Goal: Information Seeking & Learning: Learn about a topic

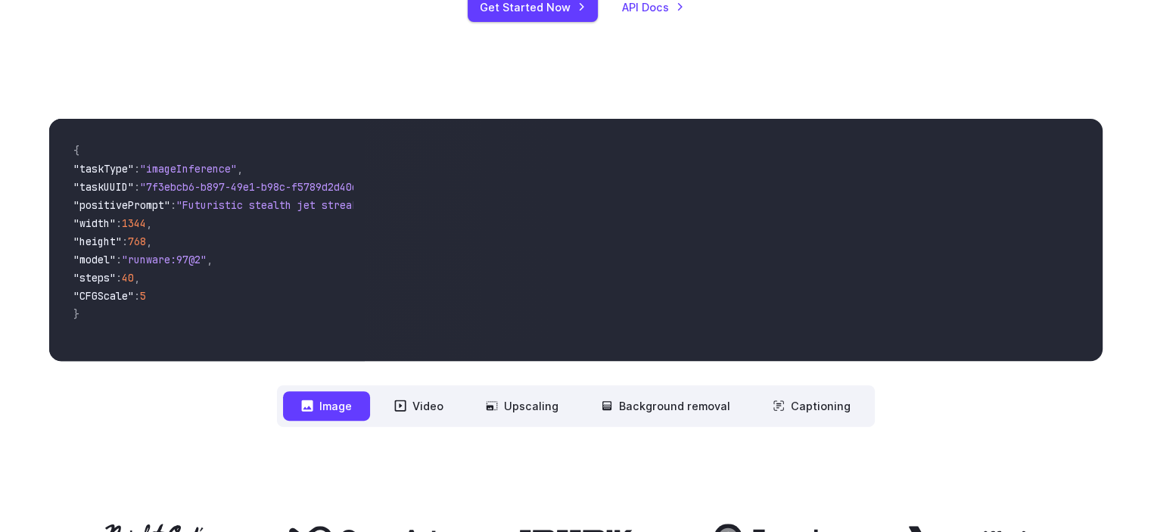
scroll to position [681, 0]
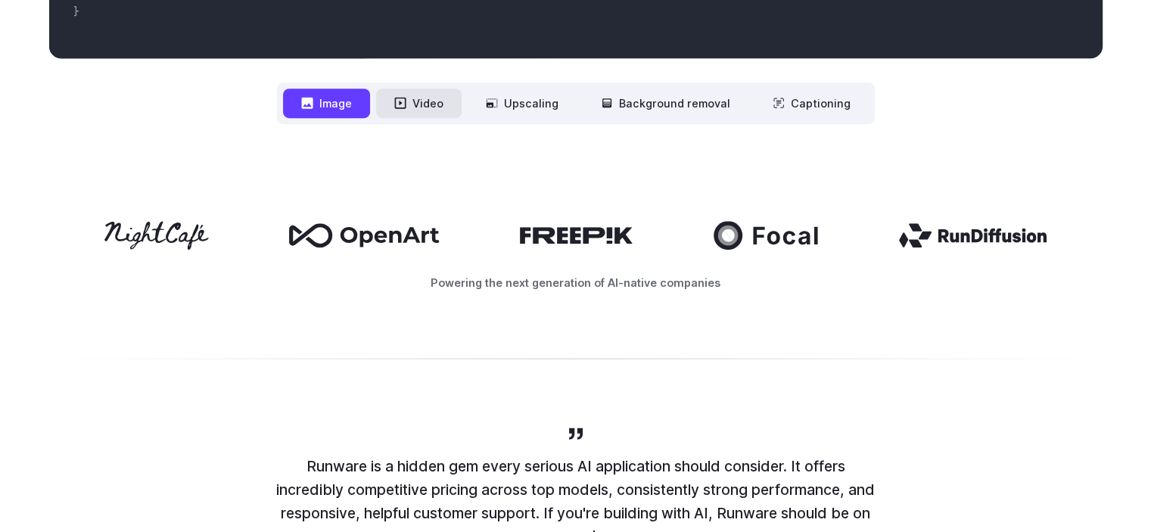
click at [425, 103] on button "Video" at bounding box center [419, 104] width 86 height 30
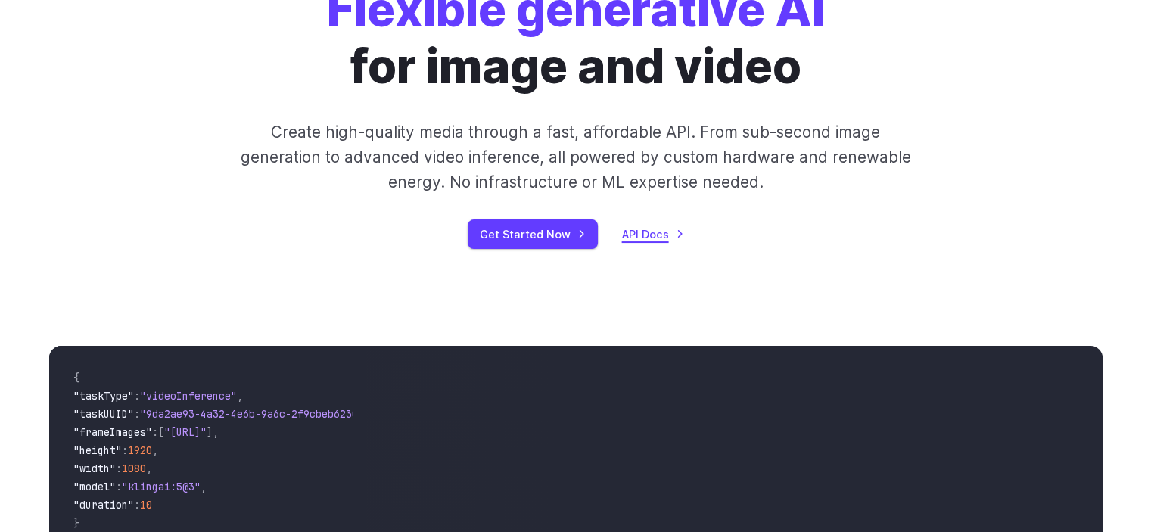
scroll to position [0, 0]
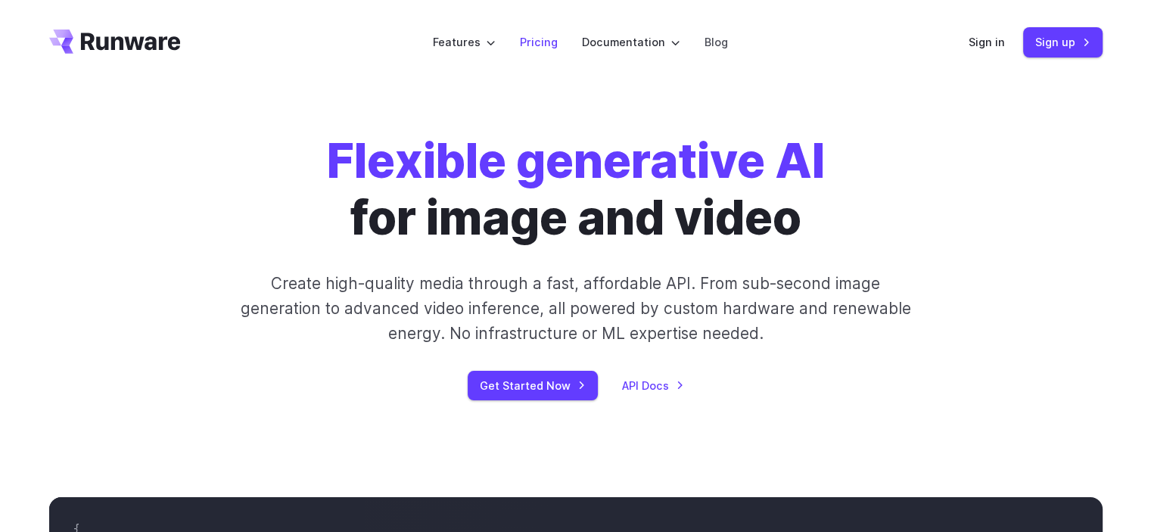
click at [538, 39] on link "Pricing" at bounding box center [539, 41] width 38 height 17
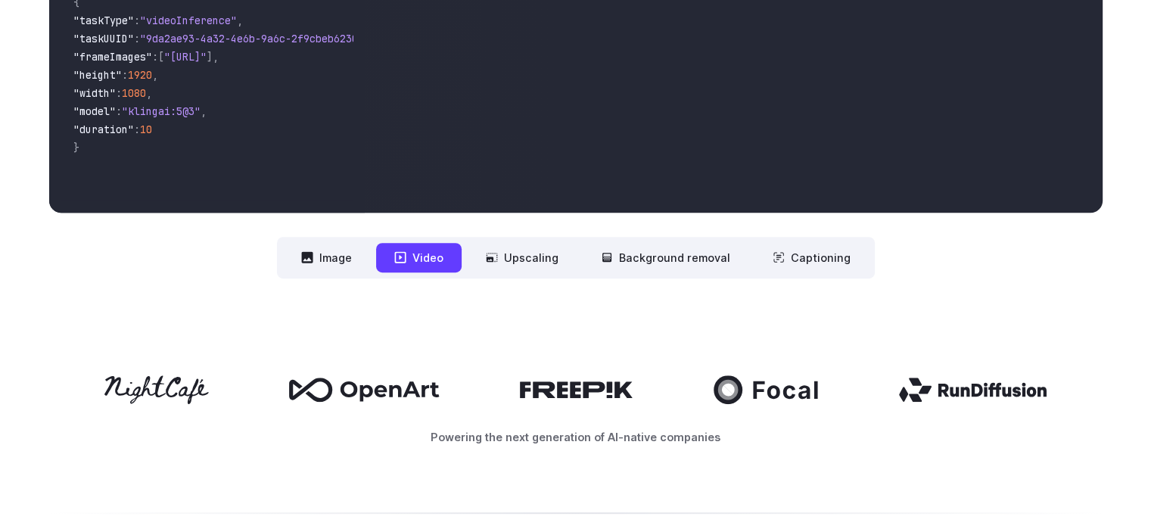
scroll to position [530, 0]
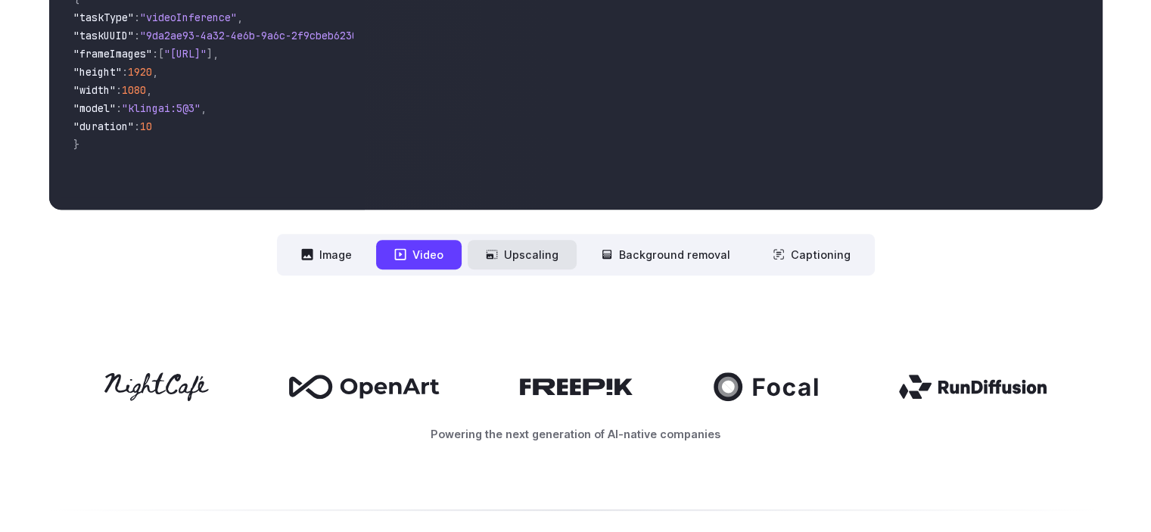
click at [534, 247] on button "Upscaling" at bounding box center [522, 255] width 109 height 30
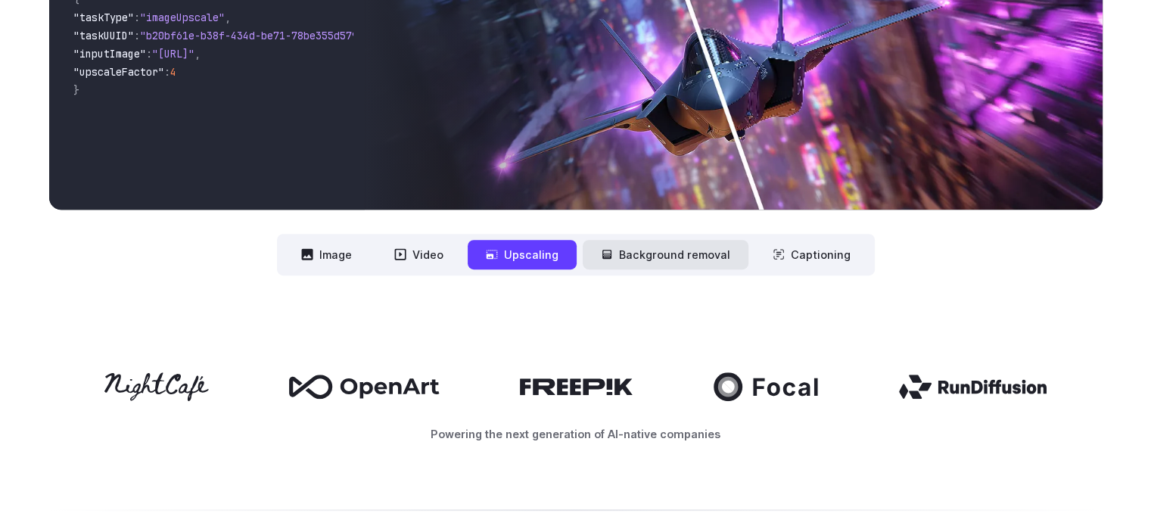
click at [653, 260] on button "Background removal" at bounding box center [666, 255] width 166 height 30
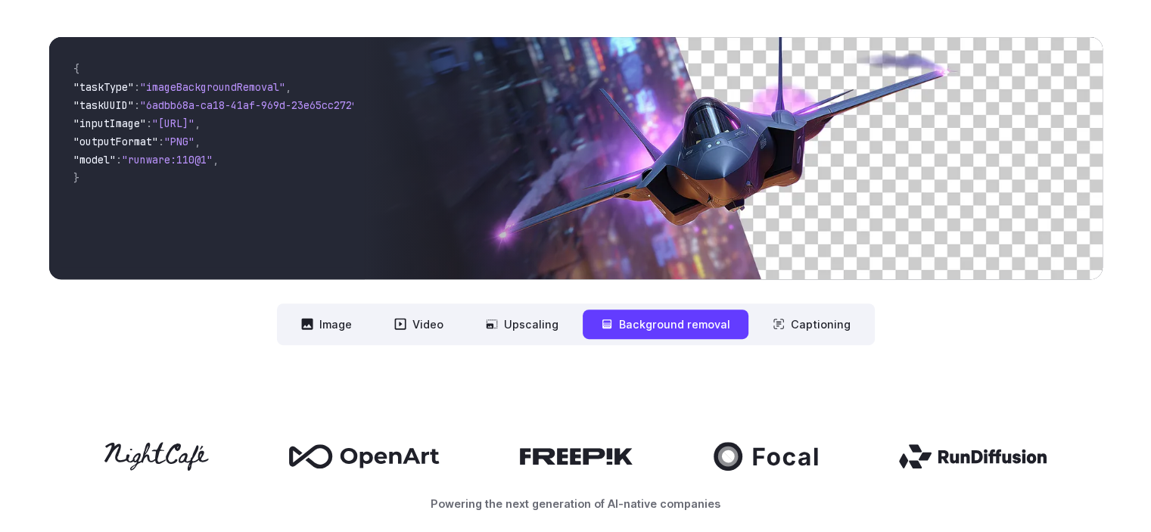
scroll to position [378, 0]
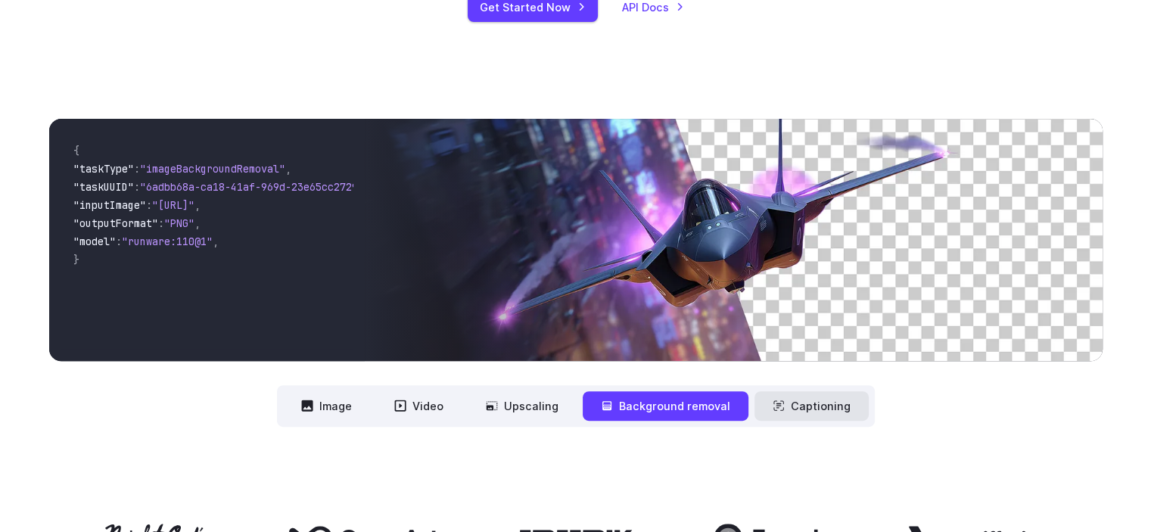
click at [808, 408] on button "Captioning" at bounding box center [812, 406] width 114 height 30
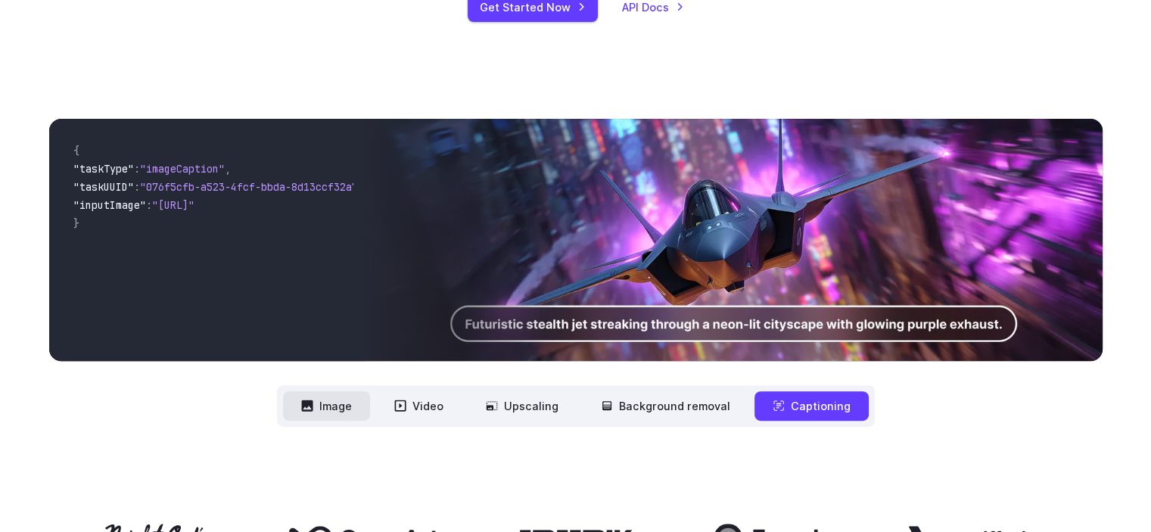
click at [343, 407] on button "Image" at bounding box center [326, 406] width 87 height 30
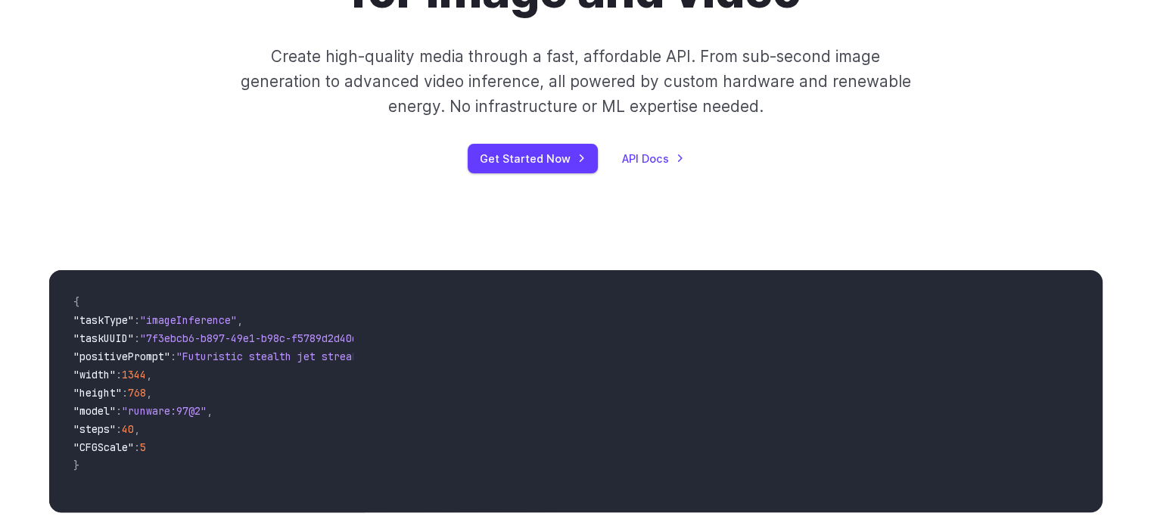
scroll to position [0, 0]
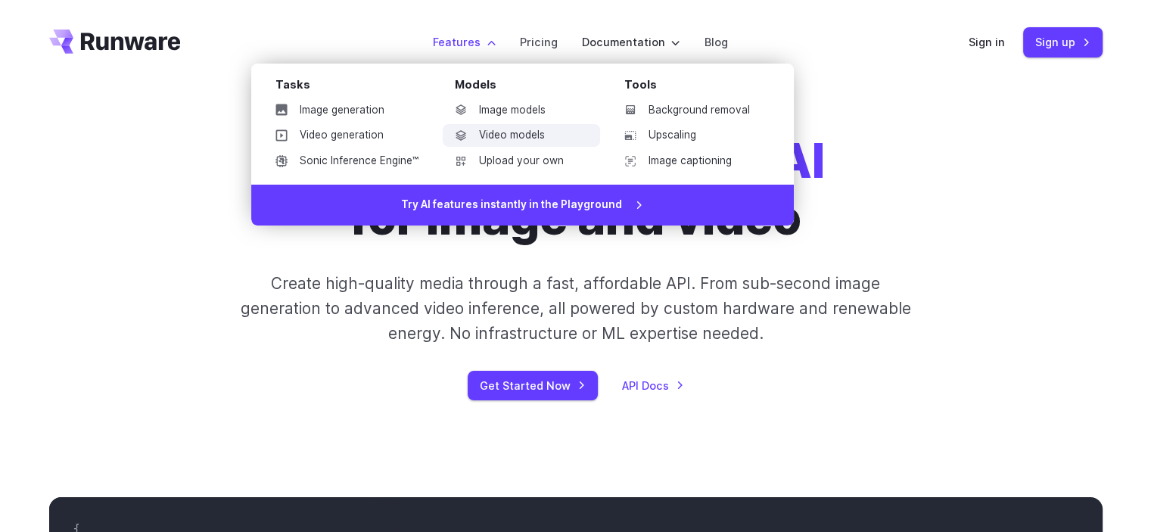
click at [527, 135] on link "Video models" at bounding box center [521, 135] width 157 height 23
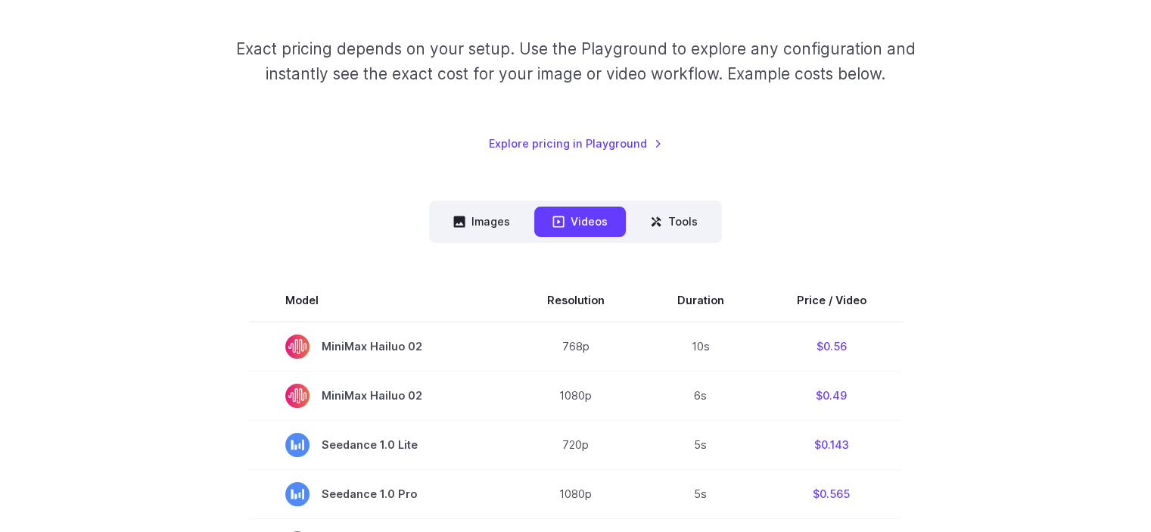
scroll to position [227, 0]
click at [493, 216] on button "Images" at bounding box center [481, 221] width 93 height 30
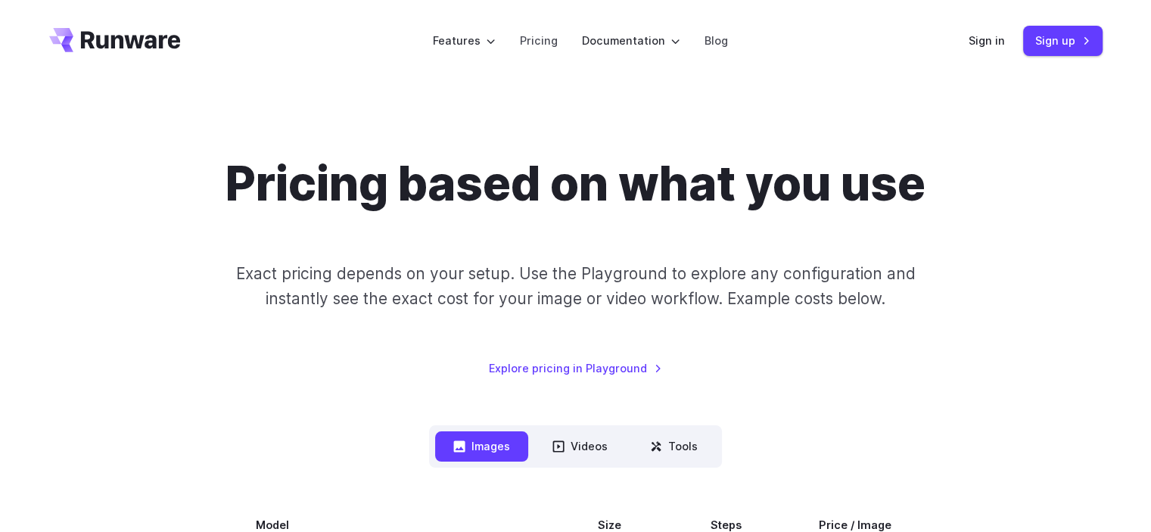
scroll to position [0, 0]
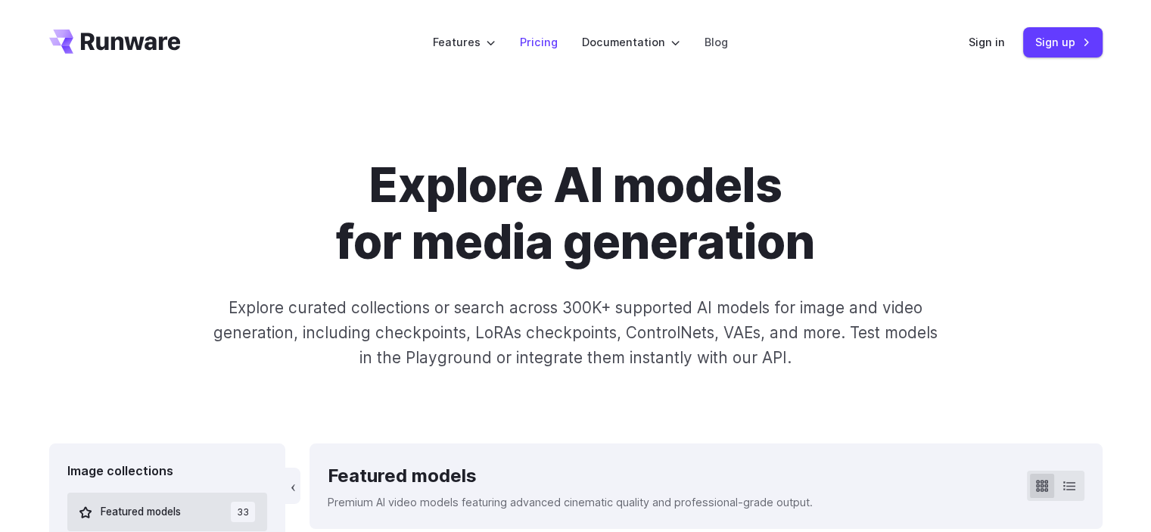
click at [545, 40] on link "Pricing" at bounding box center [539, 41] width 38 height 17
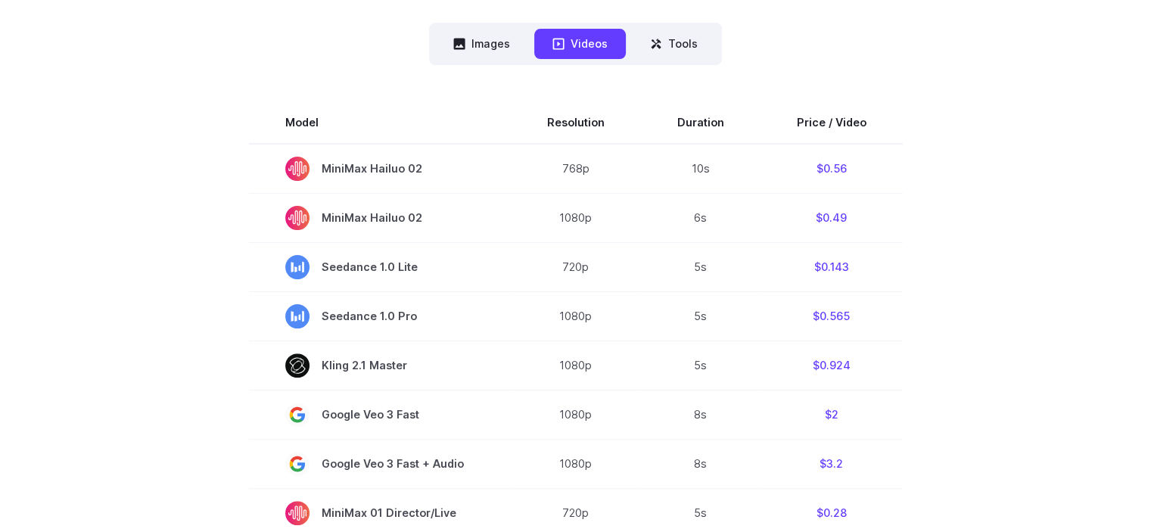
scroll to position [378, 0]
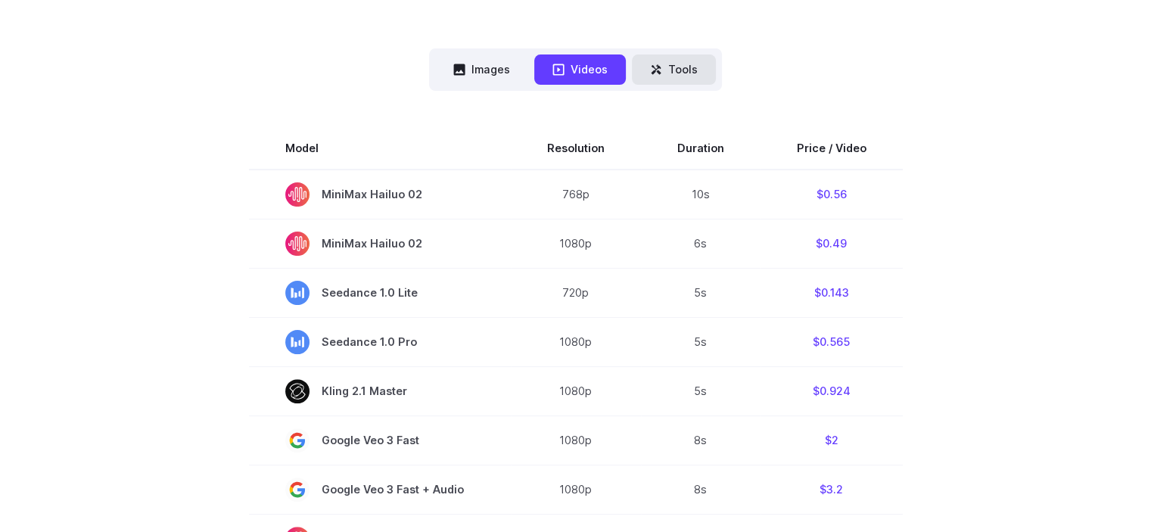
click at [670, 77] on button "Tools" at bounding box center [674, 69] width 84 height 30
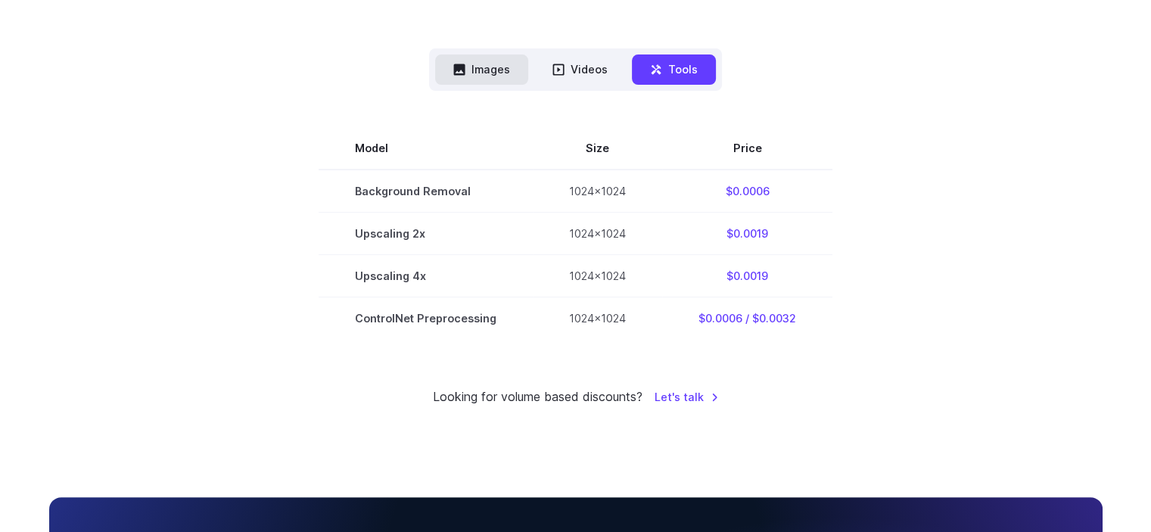
click at [496, 70] on button "Images" at bounding box center [481, 69] width 93 height 30
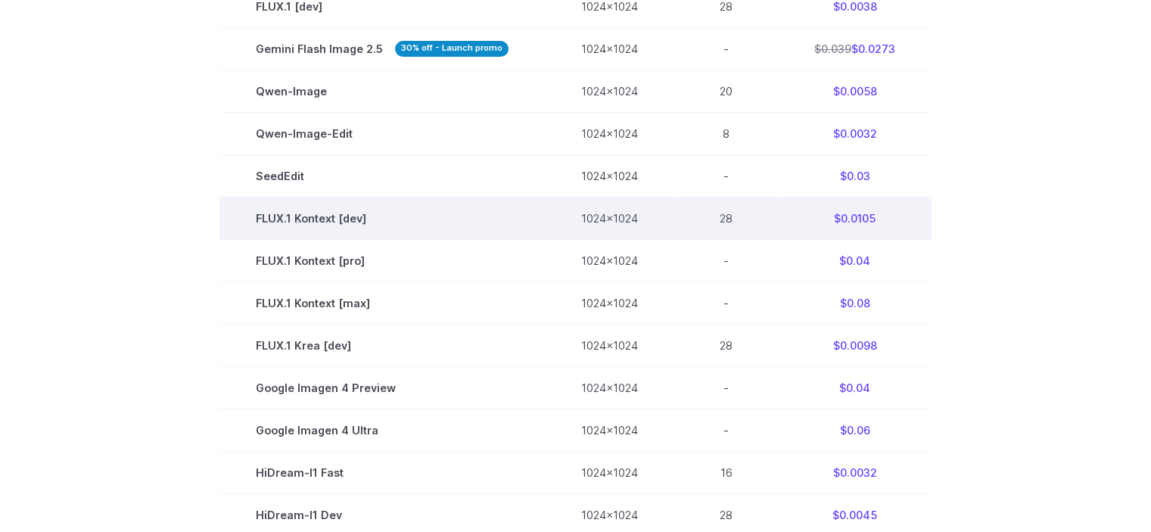
scroll to position [227, 0]
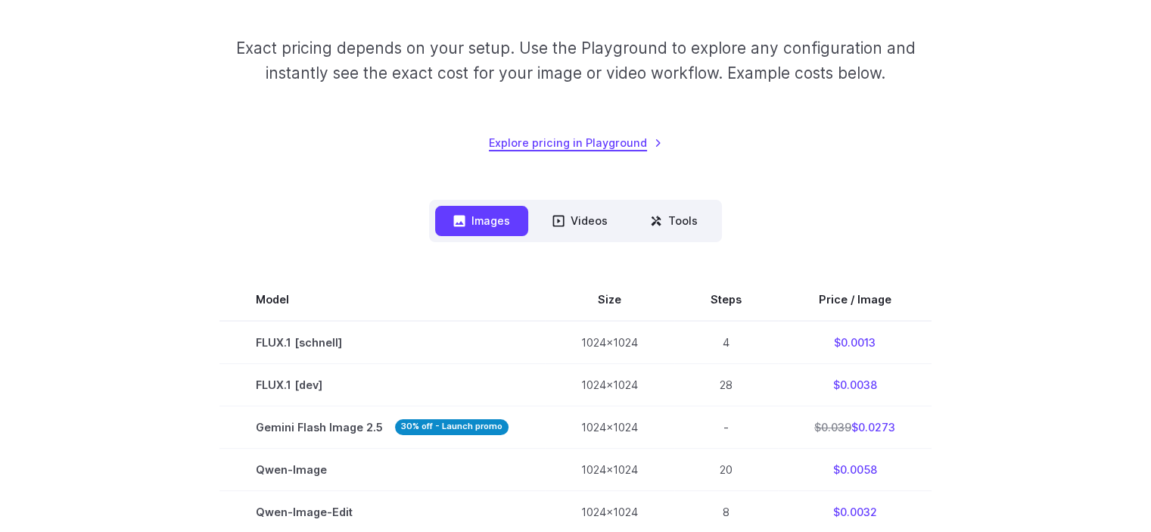
click at [635, 143] on link "Explore pricing in Playground" at bounding box center [575, 142] width 173 height 17
